Goal: Information Seeking & Learning: Learn about a topic

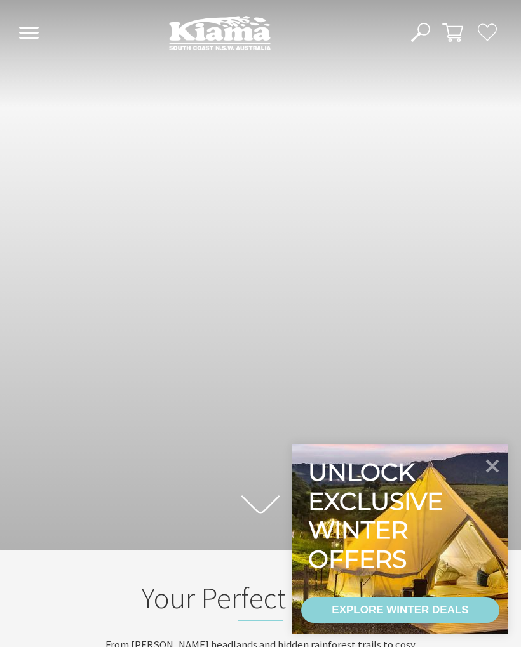
scroll to position [1, 511]
click at [495, 468] on icon at bounding box center [492, 466] width 13 height 13
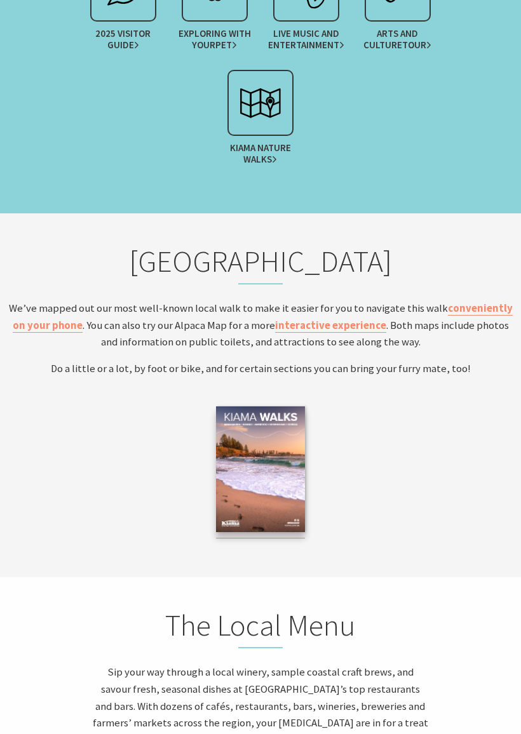
scroll to position [2452, 0]
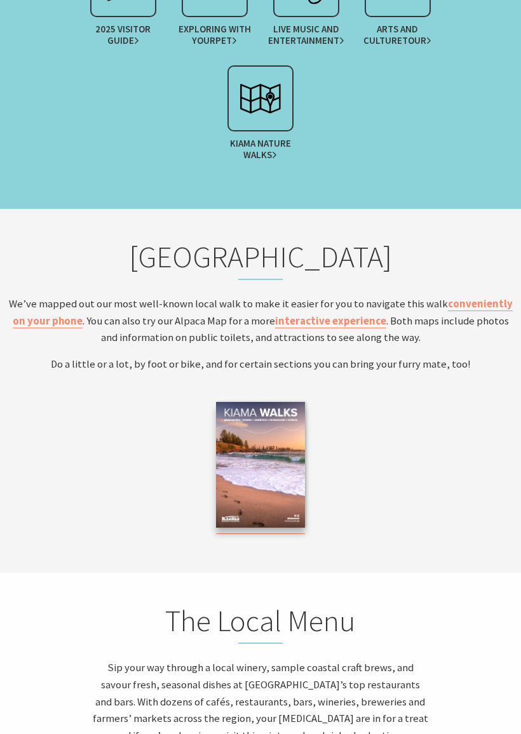
click at [273, 431] on img at bounding box center [260, 465] width 89 height 126
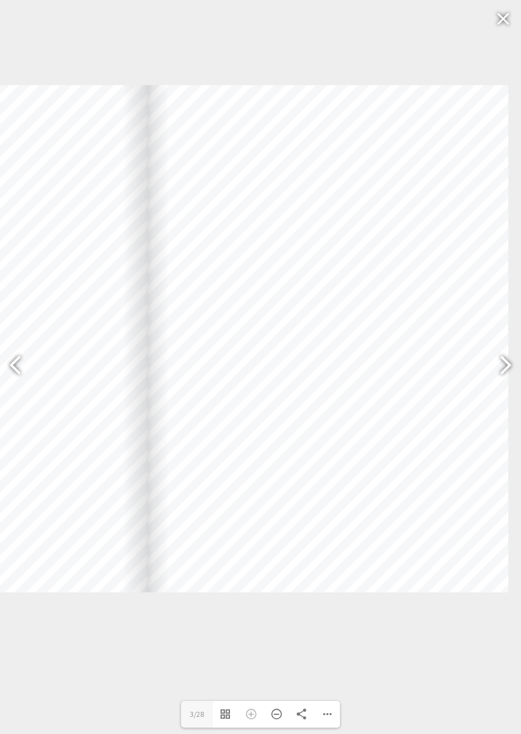
click at [506, 351] on div at bounding box center [499, 367] width 29 height 46
click at [506, 353] on div at bounding box center [499, 367] width 29 height 46
click at [20, 367] on div at bounding box center [20, 367] width 29 height 46
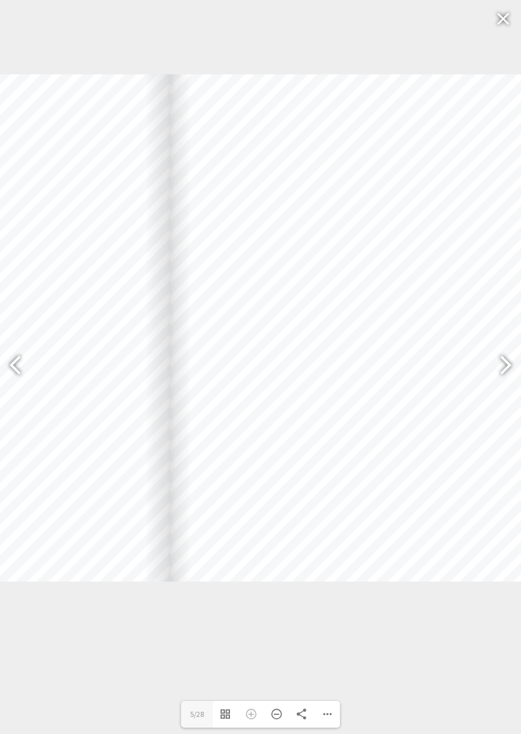
click at [513, 367] on div at bounding box center [499, 367] width 29 height 46
click at [515, 354] on div at bounding box center [505, 367] width 32 height 64
type input "9"
